Goal: Find specific page/section: Find specific page/section

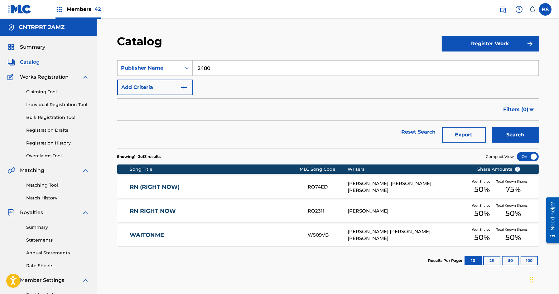
click at [84, 1] on div "Members 42" at bounding box center [78, 9] width 45 height 18
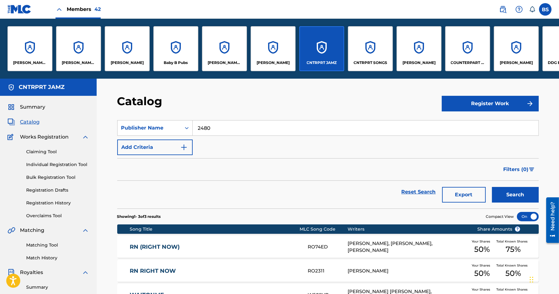
click at [374, 44] on div "CNTRPRT SONGS" at bounding box center [370, 48] width 45 height 45
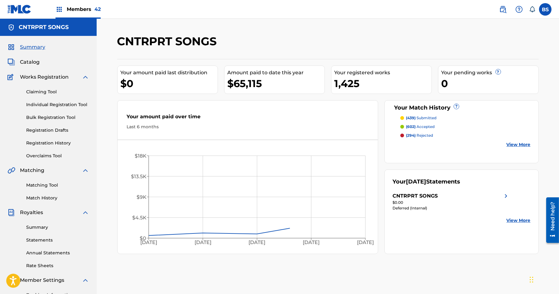
click at [34, 60] on span "Catalog" at bounding box center [30, 61] width 20 height 7
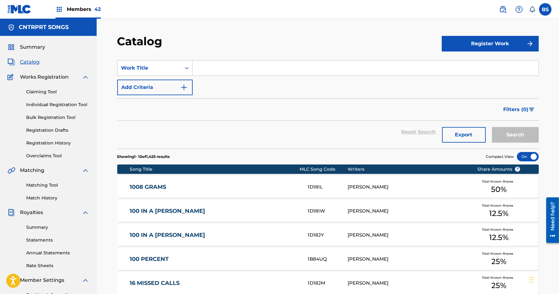
click at [235, 69] on input "Search Form" at bounding box center [366, 68] width 346 height 15
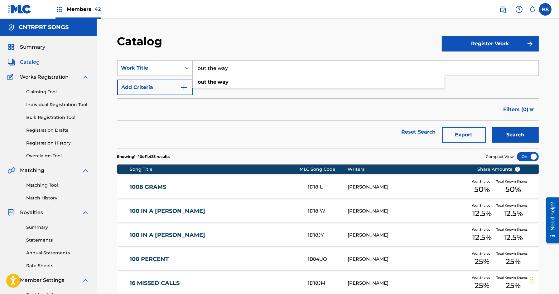
type input "out the way"
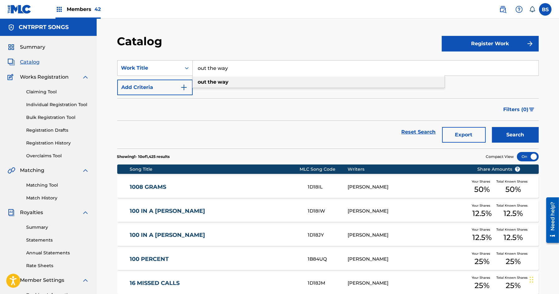
click at [227, 85] on strong "way" at bounding box center [223, 82] width 11 height 6
click at [514, 129] on button "Search" at bounding box center [515, 135] width 47 height 16
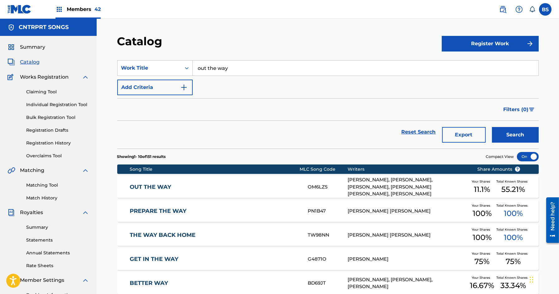
click at [245, 190] on div "OUT THE WAY OM6LZ5 [PERSON_NAME], [PERSON_NAME], [PERSON_NAME], [PERSON_NAME] […" at bounding box center [328, 187] width 422 height 22
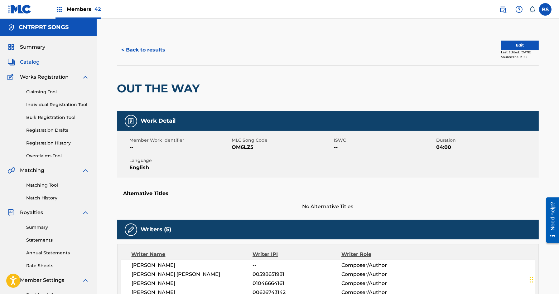
click at [35, 47] on span "Summary" at bounding box center [32, 46] width 25 height 7
